Goal: Task Accomplishment & Management: Use online tool/utility

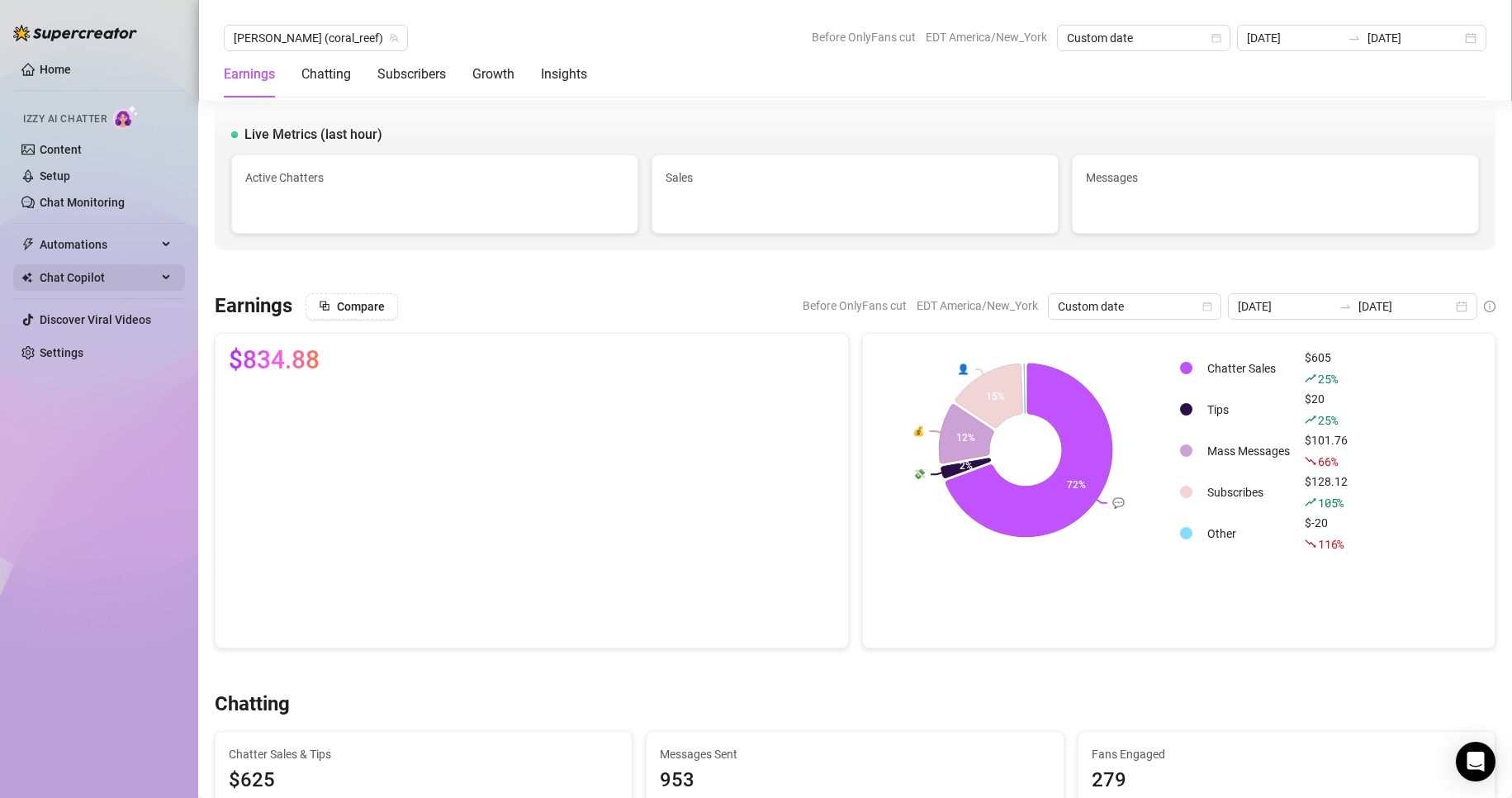
scroll to position [503, 0]
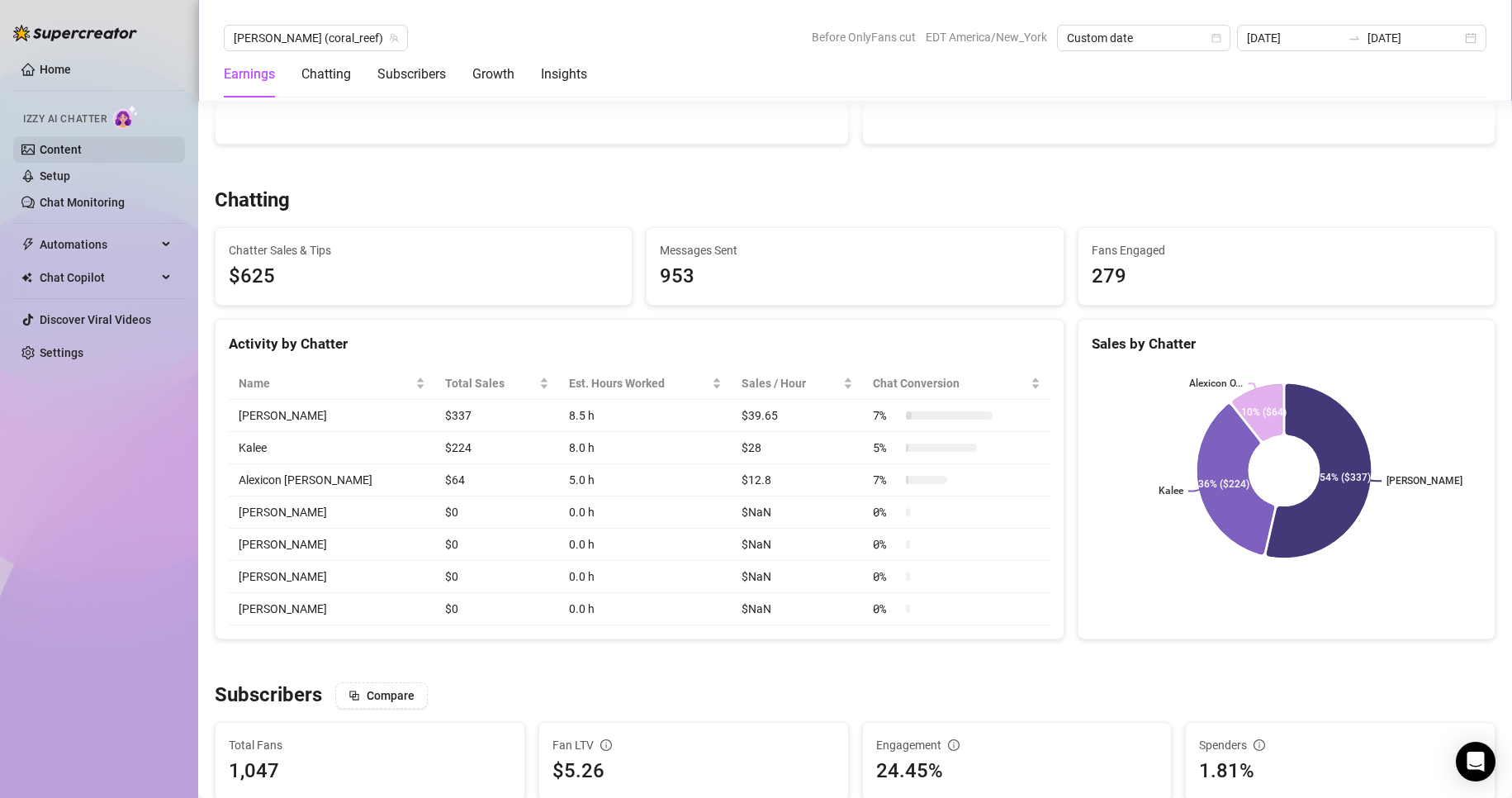
click at [82, 143] on link "Content" at bounding box center [60, 148] width 43 height 13
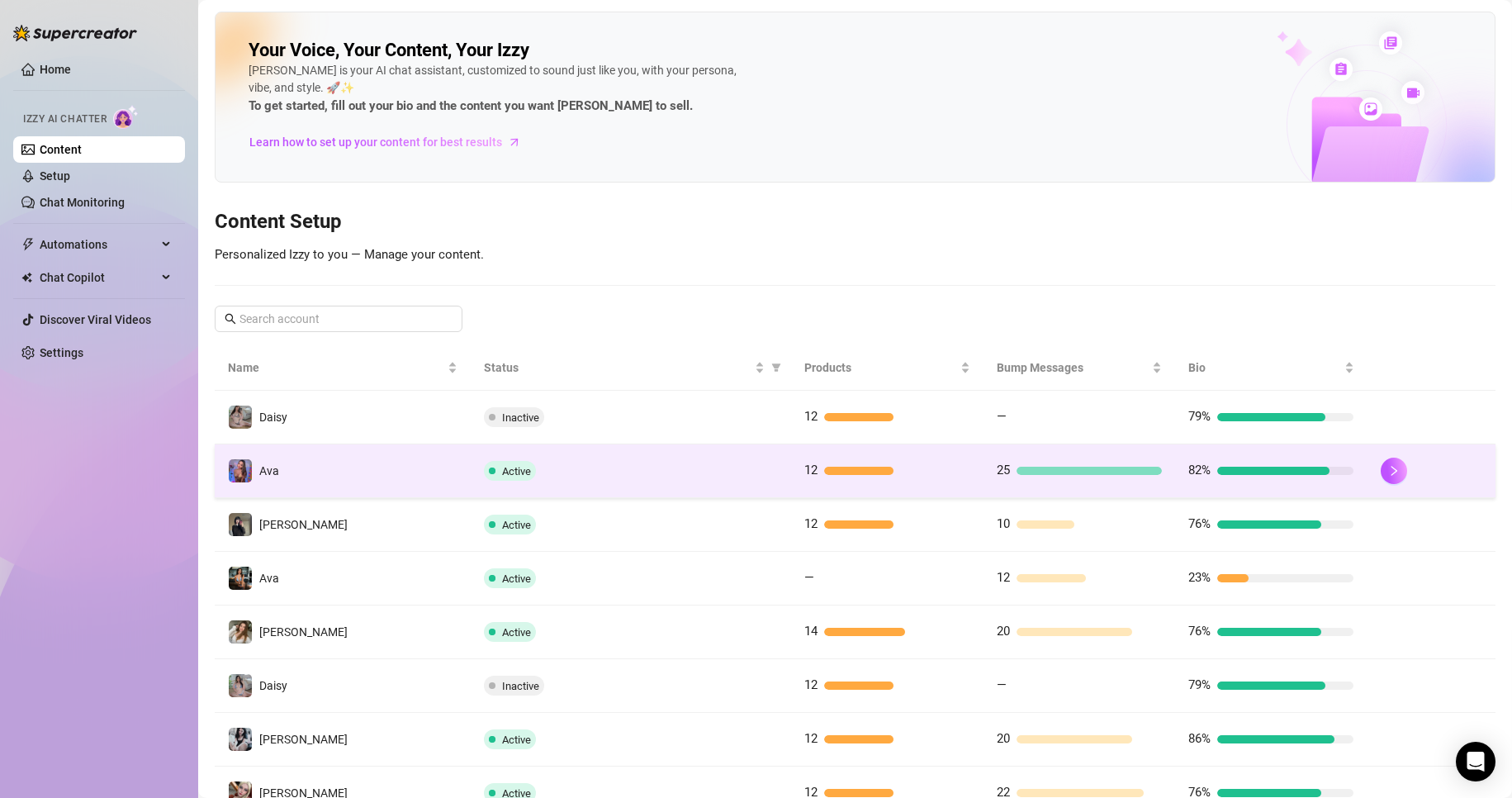
scroll to position [72, 0]
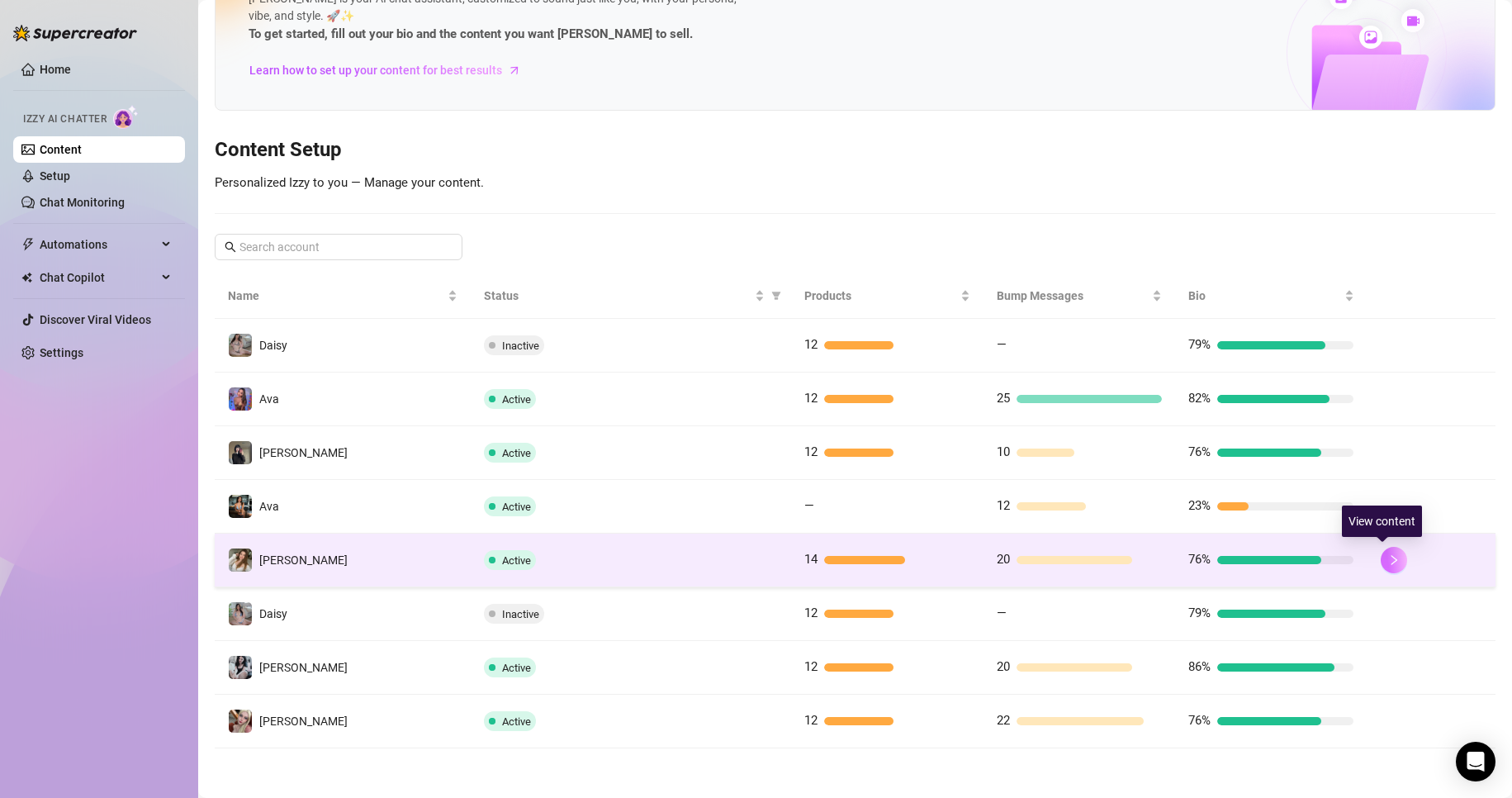
click at [1391, 562] on icon "right" at bounding box center [1394, 560] width 6 height 10
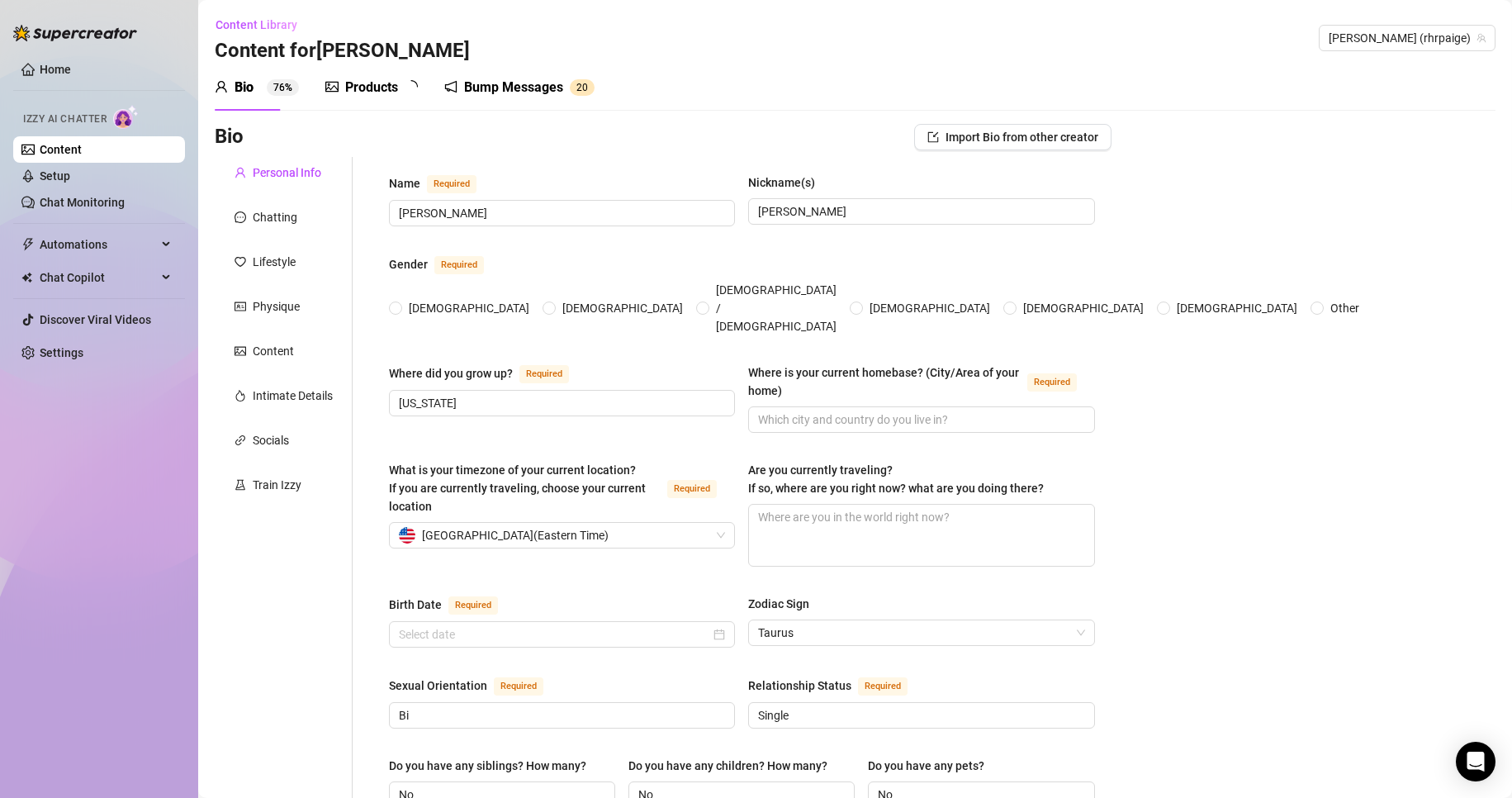
radio input "true"
type input "[DATE]"
